Goal: Information Seeking & Learning: Learn about a topic

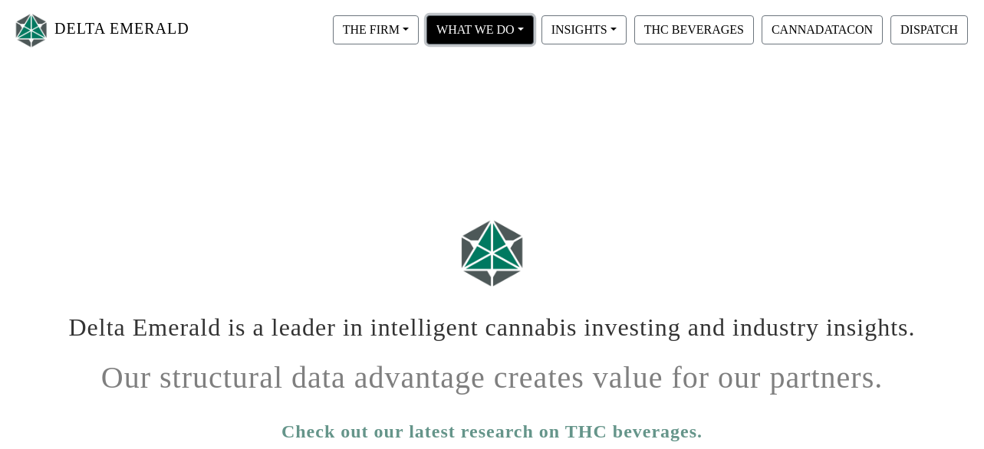
click at [475, 25] on button "WHAT WE DO" at bounding box center [479, 29] width 107 height 29
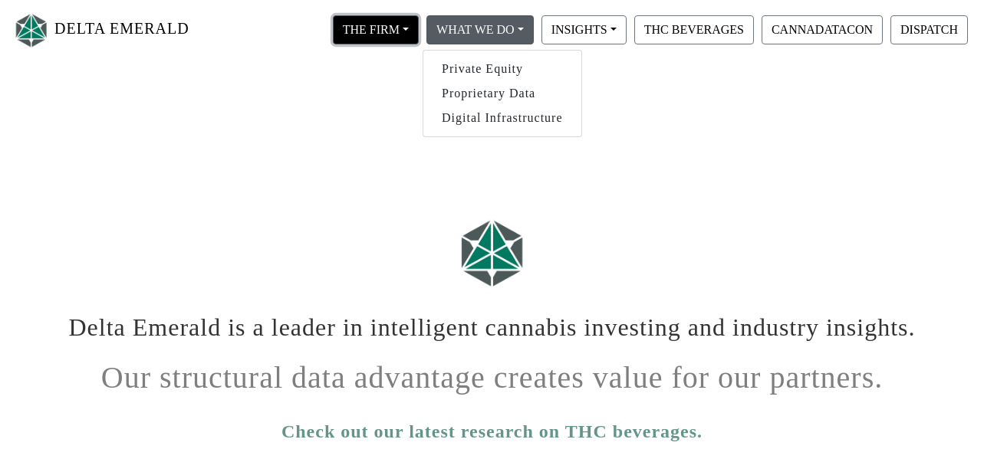
click at [391, 26] on button "THE FIRM" at bounding box center [376, 29] width 86 height 29
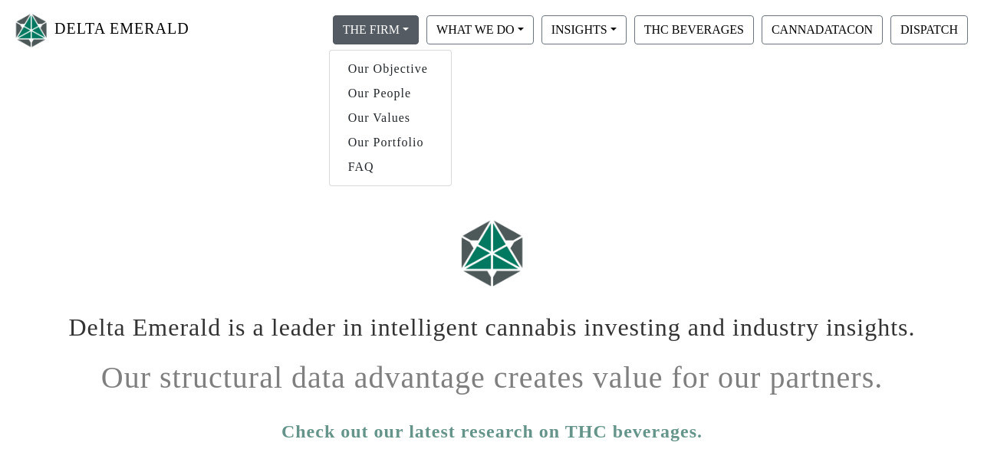
click at [681, 60] on html "DELTA EMERALD THE FIRM Our Objective Our People Our Values Our Portfolio FAQ WH…" at bounding box center [492, 425] width 984 height 850
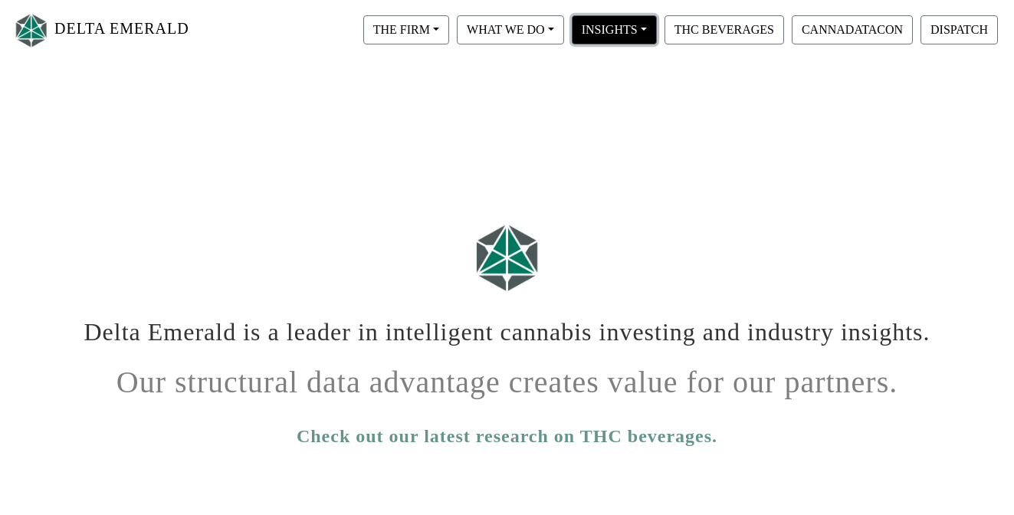
click at [646, 38] on button "INSIGHTS" at bounding box center [614, 29] width 85 height 29
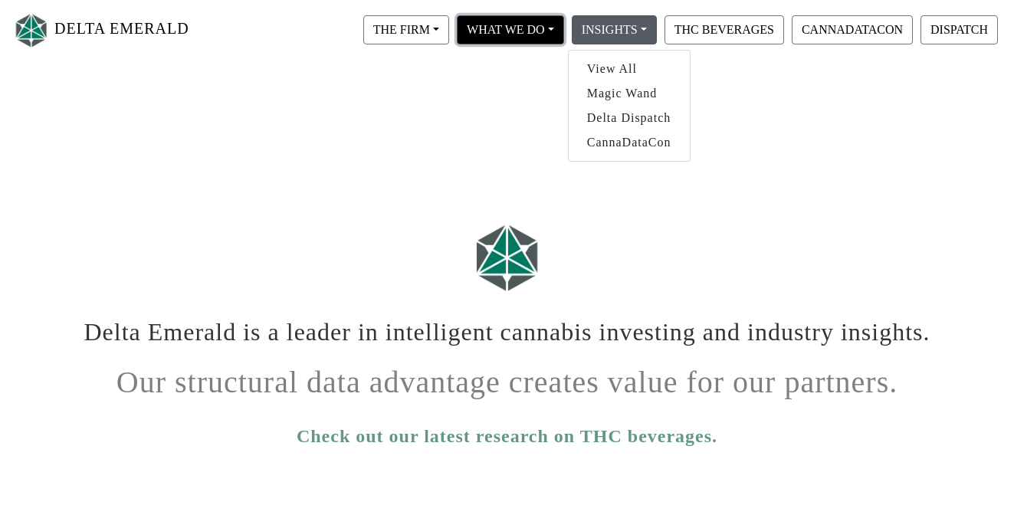
click at [539, 32] on button "WHAT WE DO" at bounding box center [510, 29] width 107 height 29
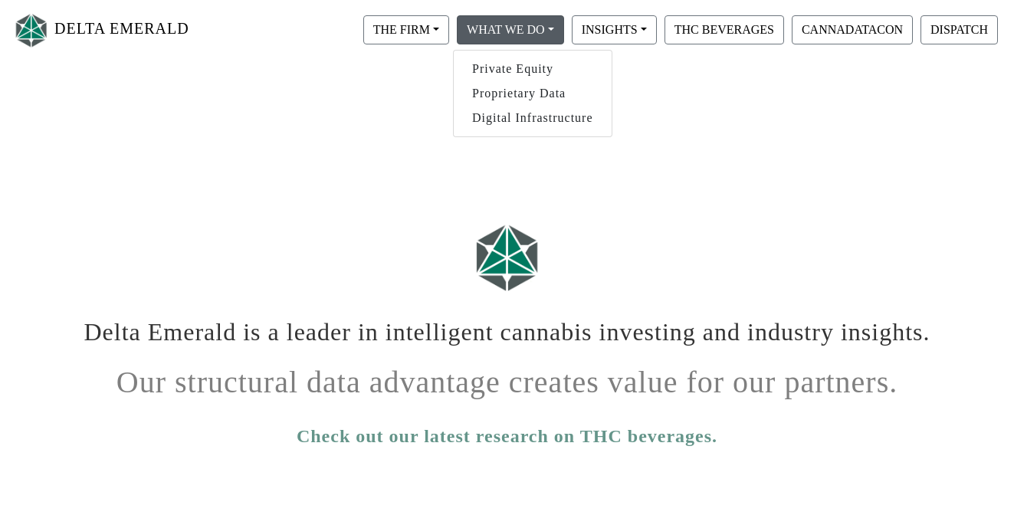
click at [381, 118] on html "DELTA EMERALD THE FIRM Our Objective Our People Our Values Our Portfolio FAQ WH…" at bounding box center [507, 428] width 1014 height 856
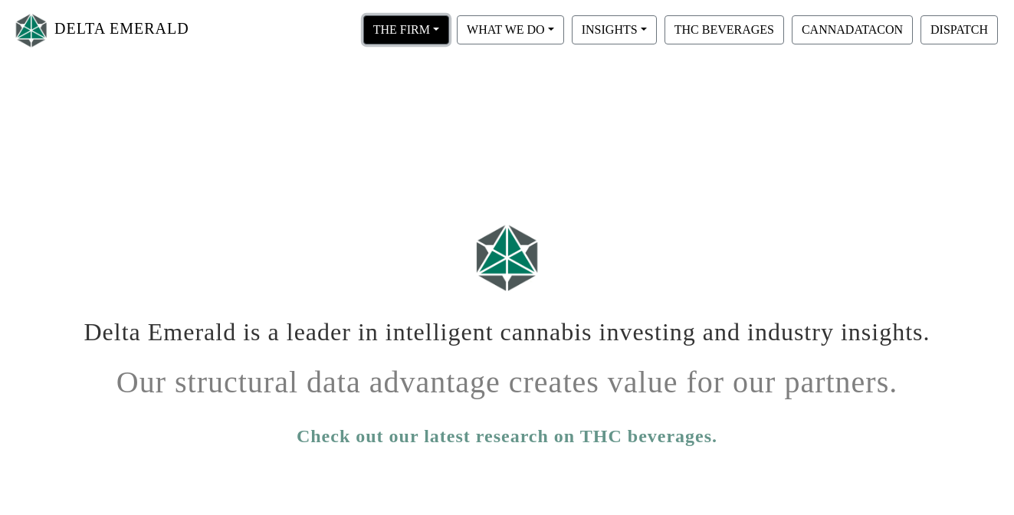
click at [436, 31] on button "THE FIRM" at bounding box center [406, 29] width 86 height 29
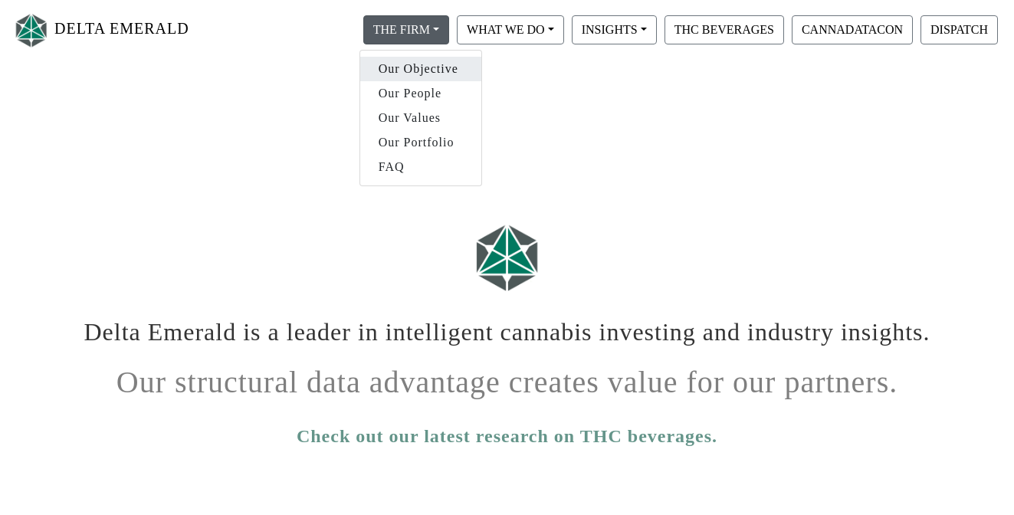
click at [461, 81] on link "Our Objective" at bounding box center [420, 69] width 121 height 25
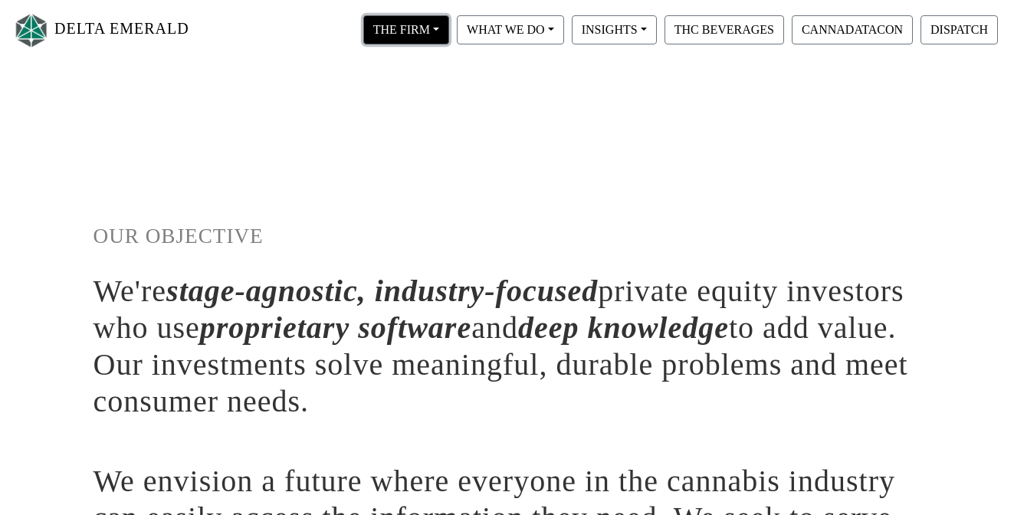
click at [438, 33] on button "THE FIRM" at bounding box center [406, 29] width 86 height 29
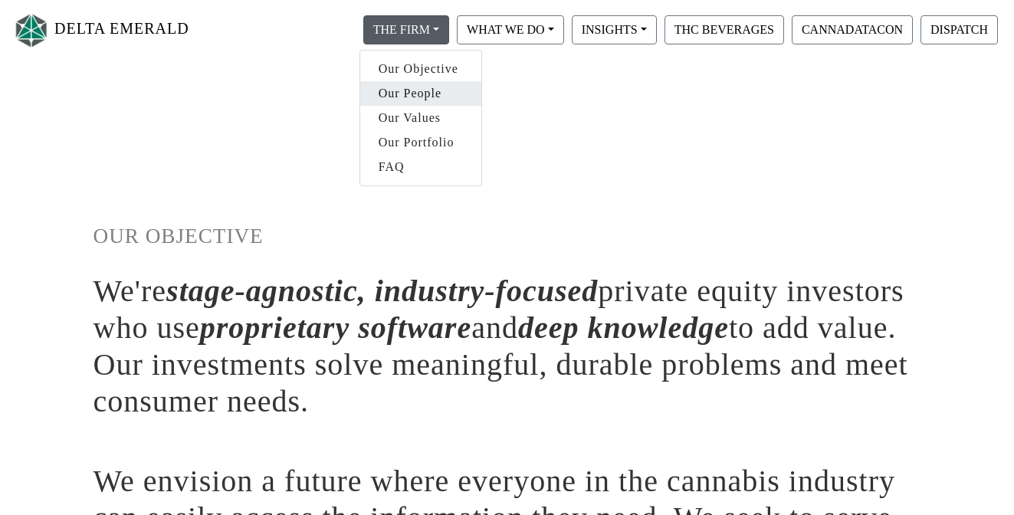
click at [436, 89] on link "Our People" at bounding box center [420, 93] width 121 height 25
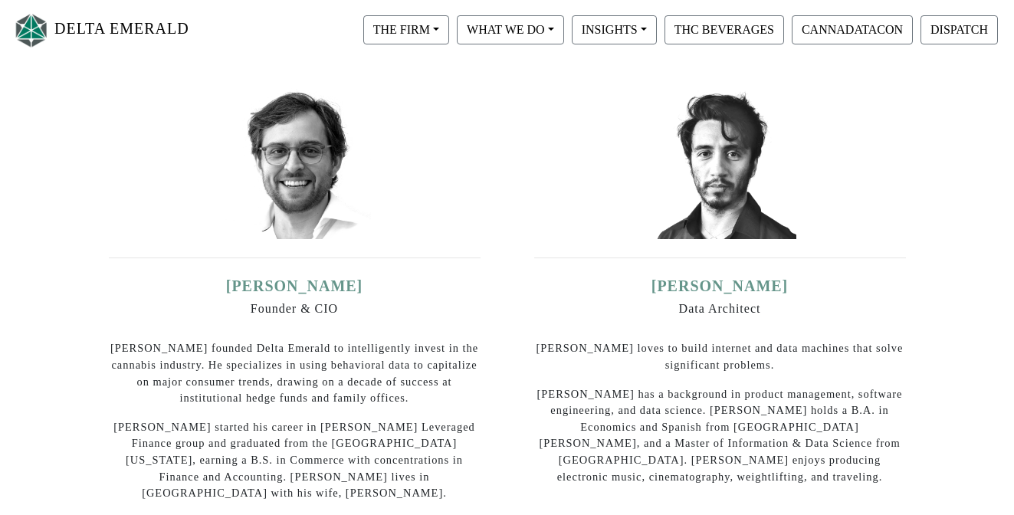
scroll to position [223, 0]
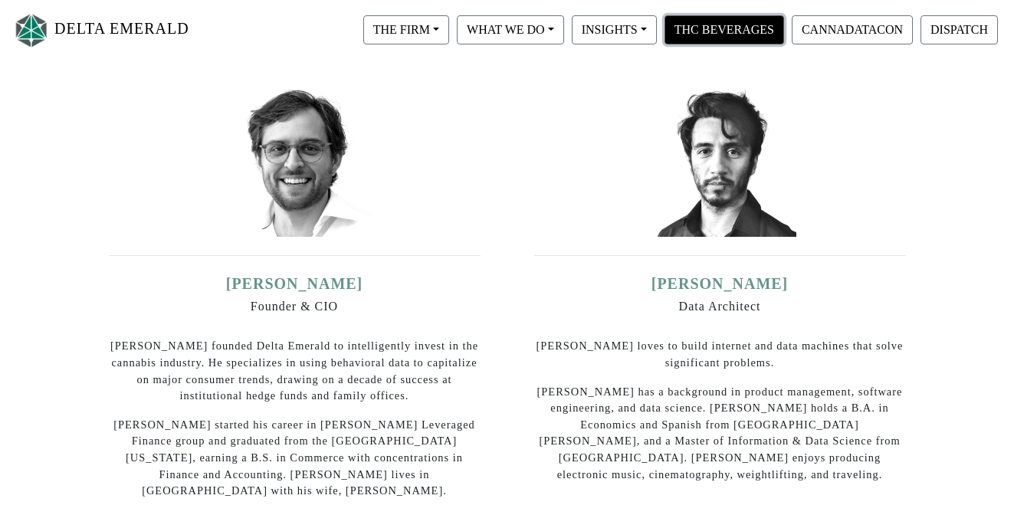
click at [718, 37] on button "THC BEVERAGES" at bounding box center [725, 29] width 120 height 29
